Goal: Check status

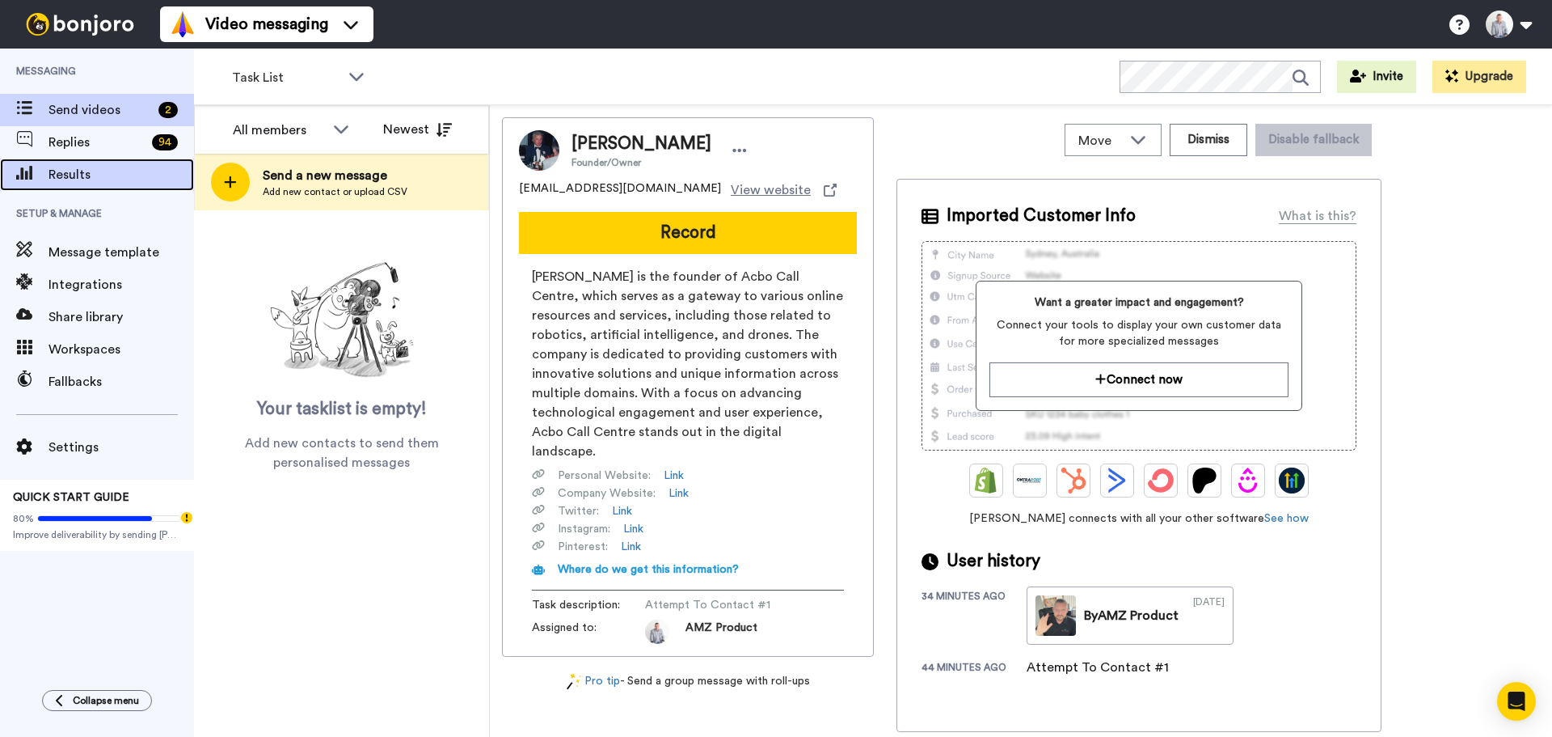
click at [88, 180] on span "Results" at bounding box center [122, 174] width 146 height 19
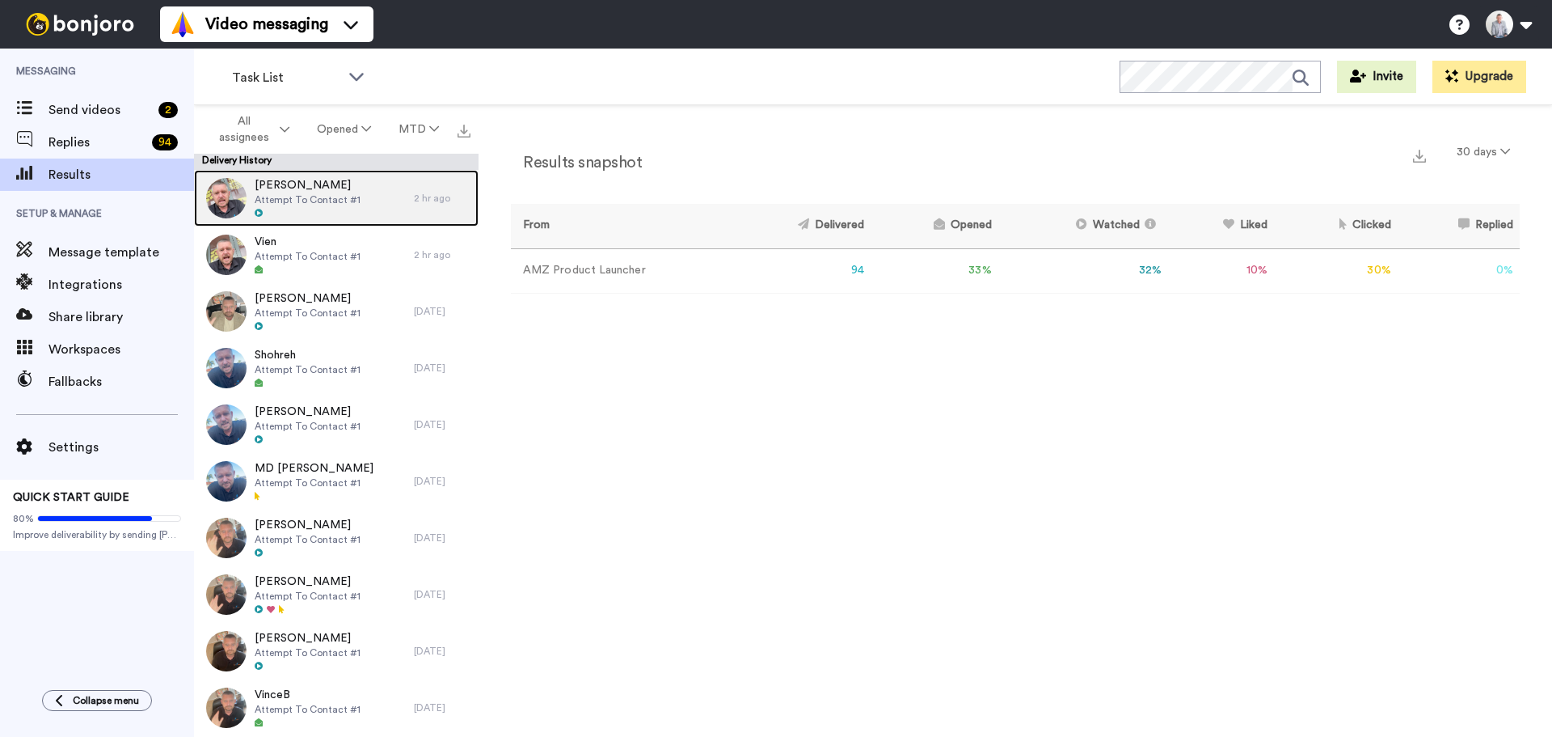
click at [349, 178] on span "[PERSON_NAME]" at bounding box center [308, 185] width 106 height 16
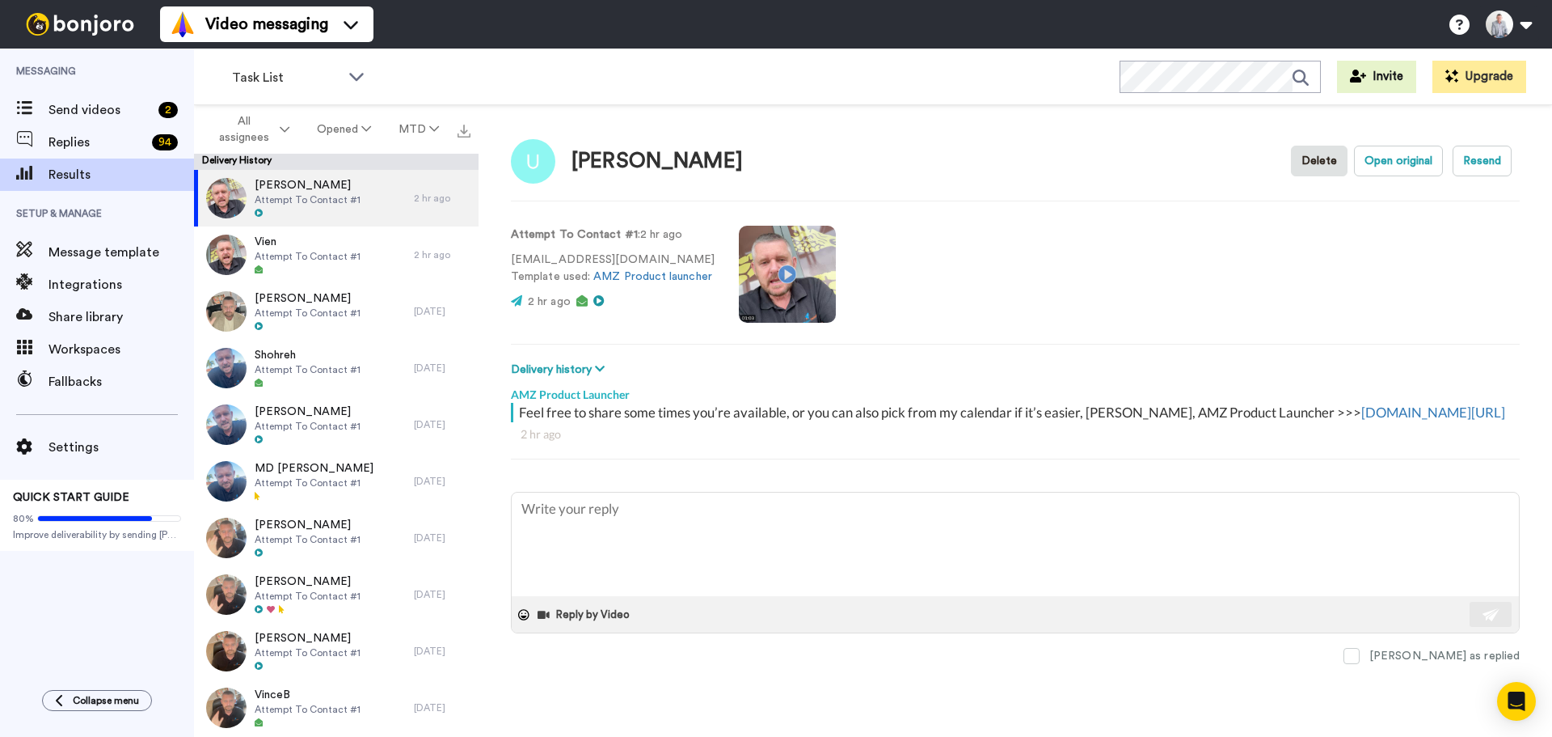
type textarea "x"
